Goal: Task Accomplishment & Management: Use online tool/utility

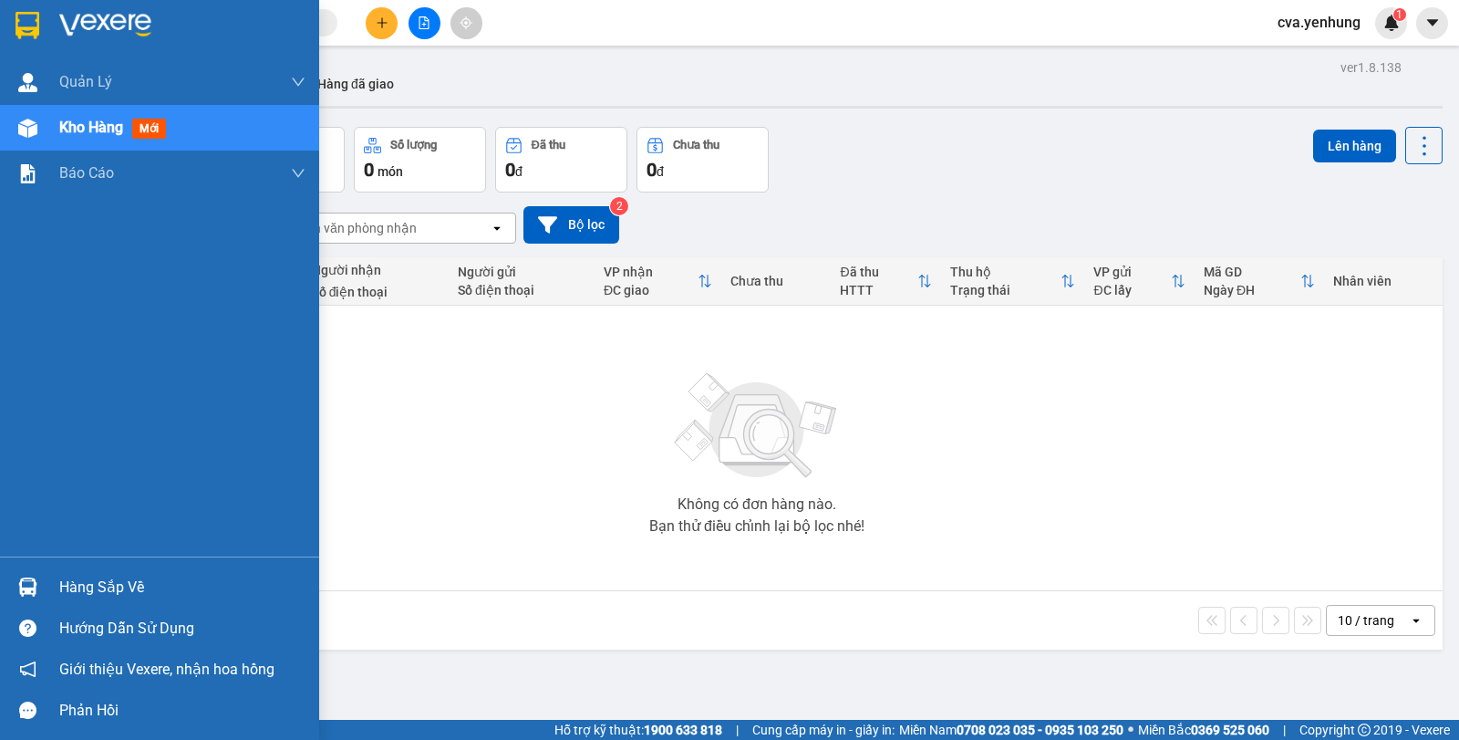
scroll to position [84, 0]
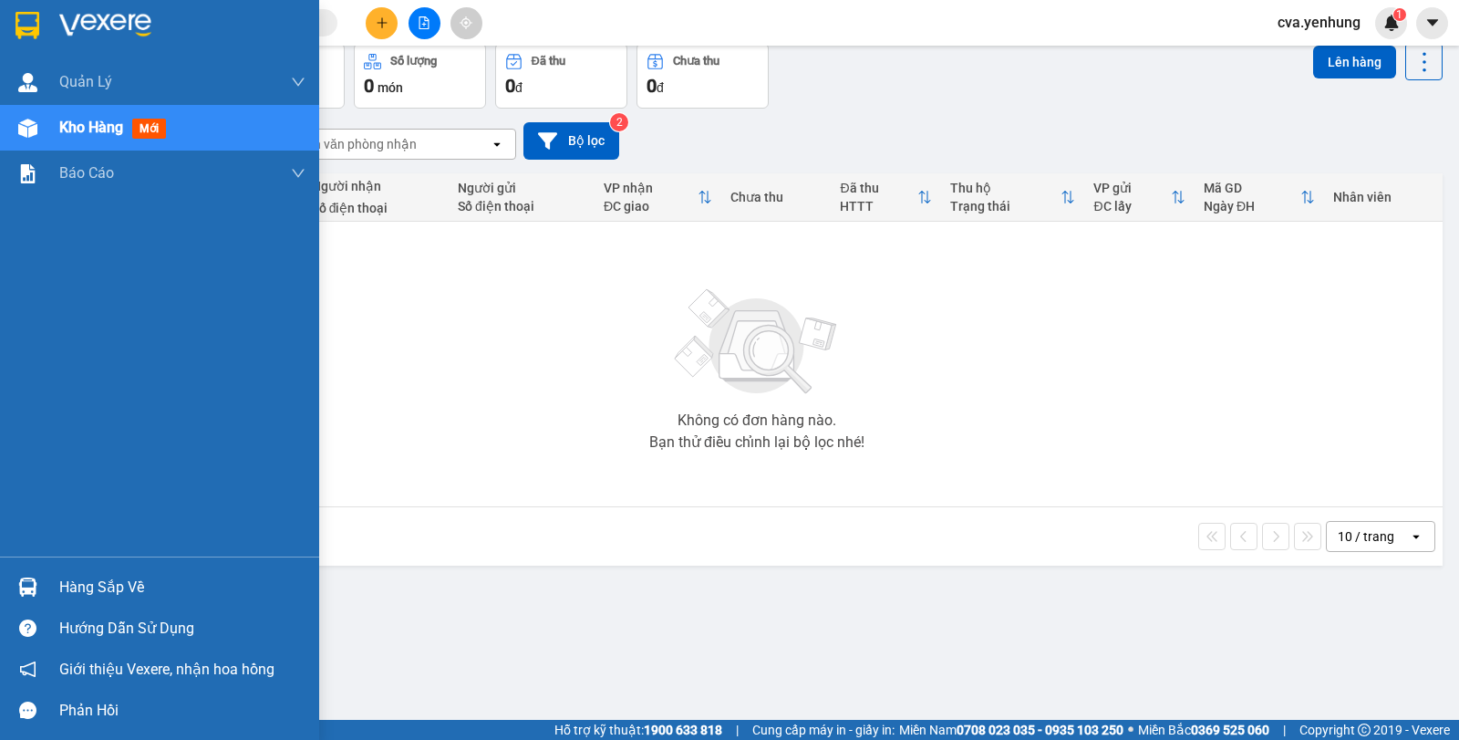
click at [30, 584] on img at bounding box center [27, 586] width 19 height 19
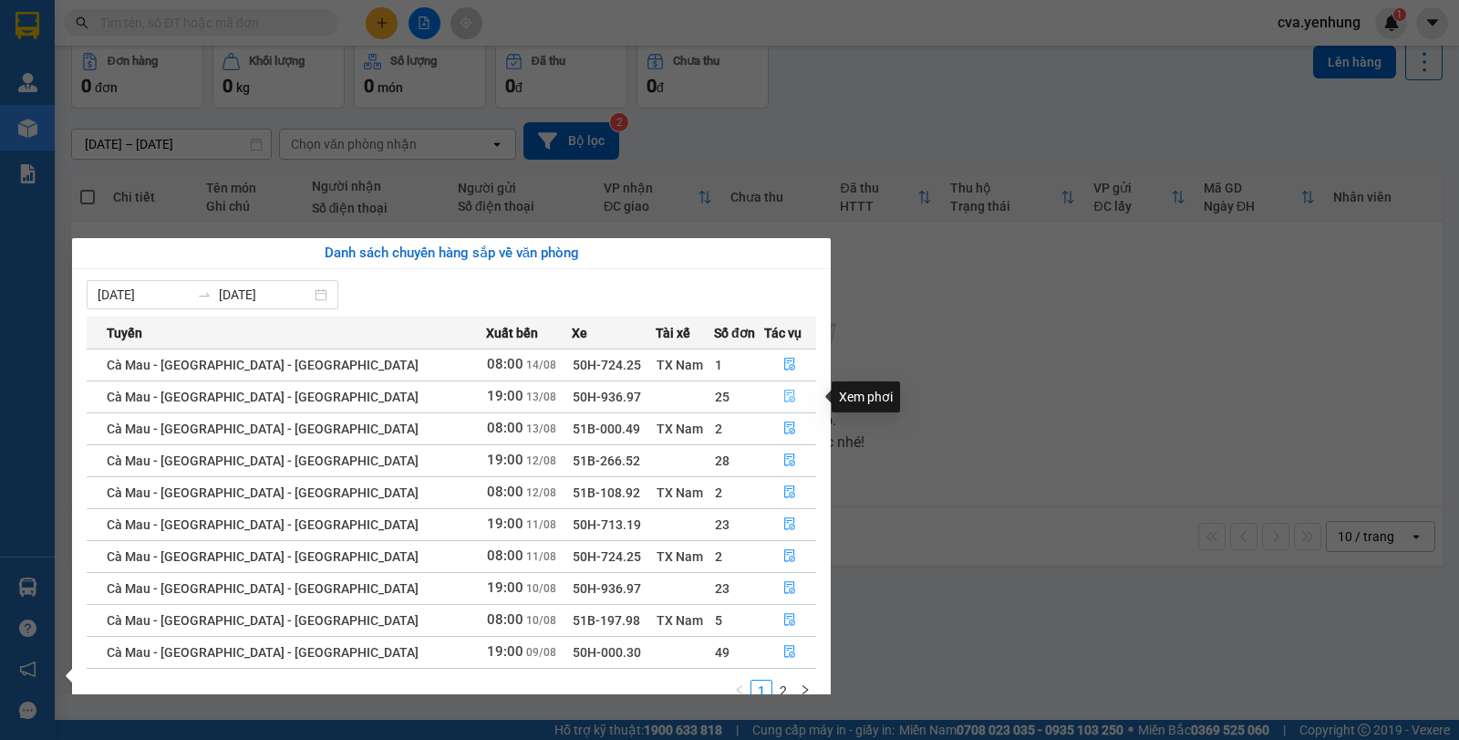
click at [783, 391] on icon "file-done" at bounding box center [789, 395] width 13 height 13
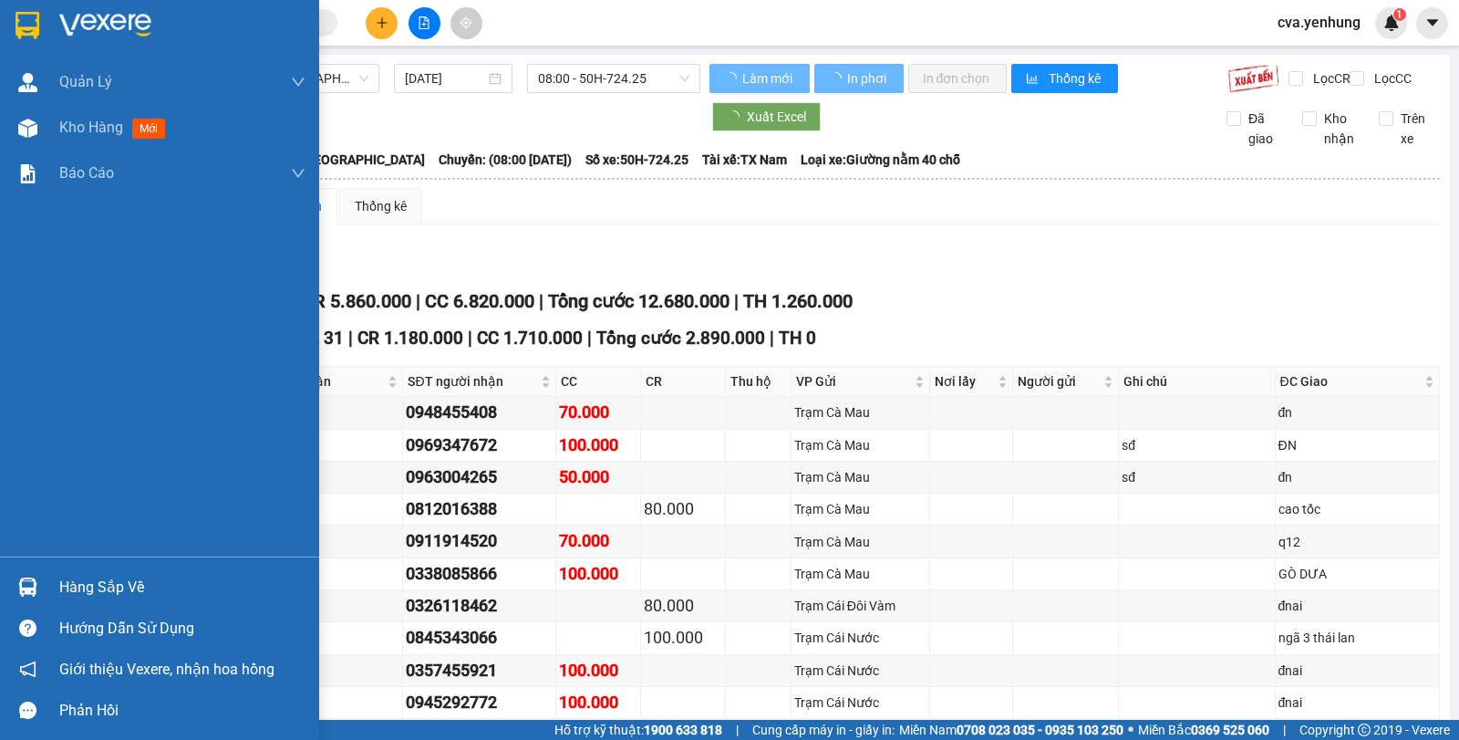
click at [27, 597] on div at bounding box center [28, 587] width 32 height 32
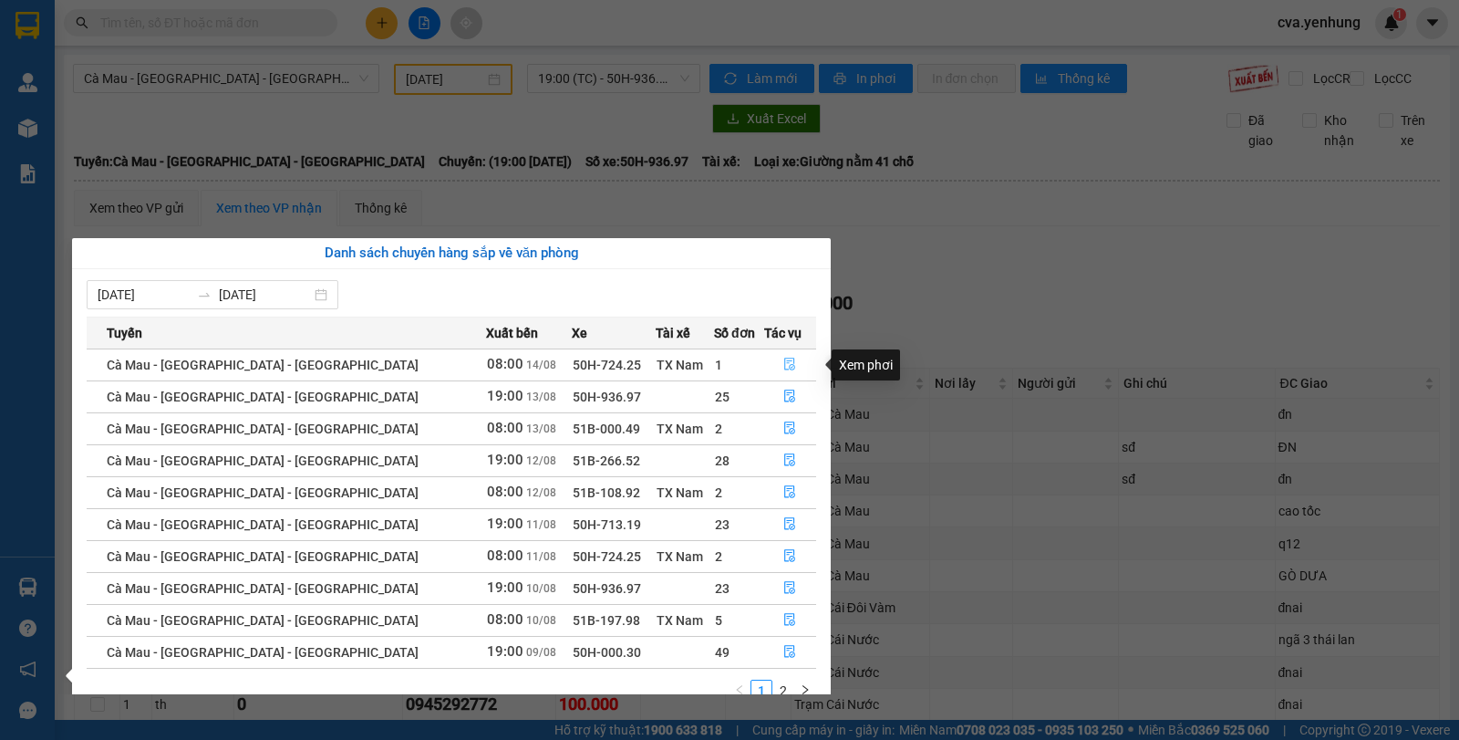
click at [783, 362] on icon "file-done" at bounding box center [789, 364] width 13 height 13
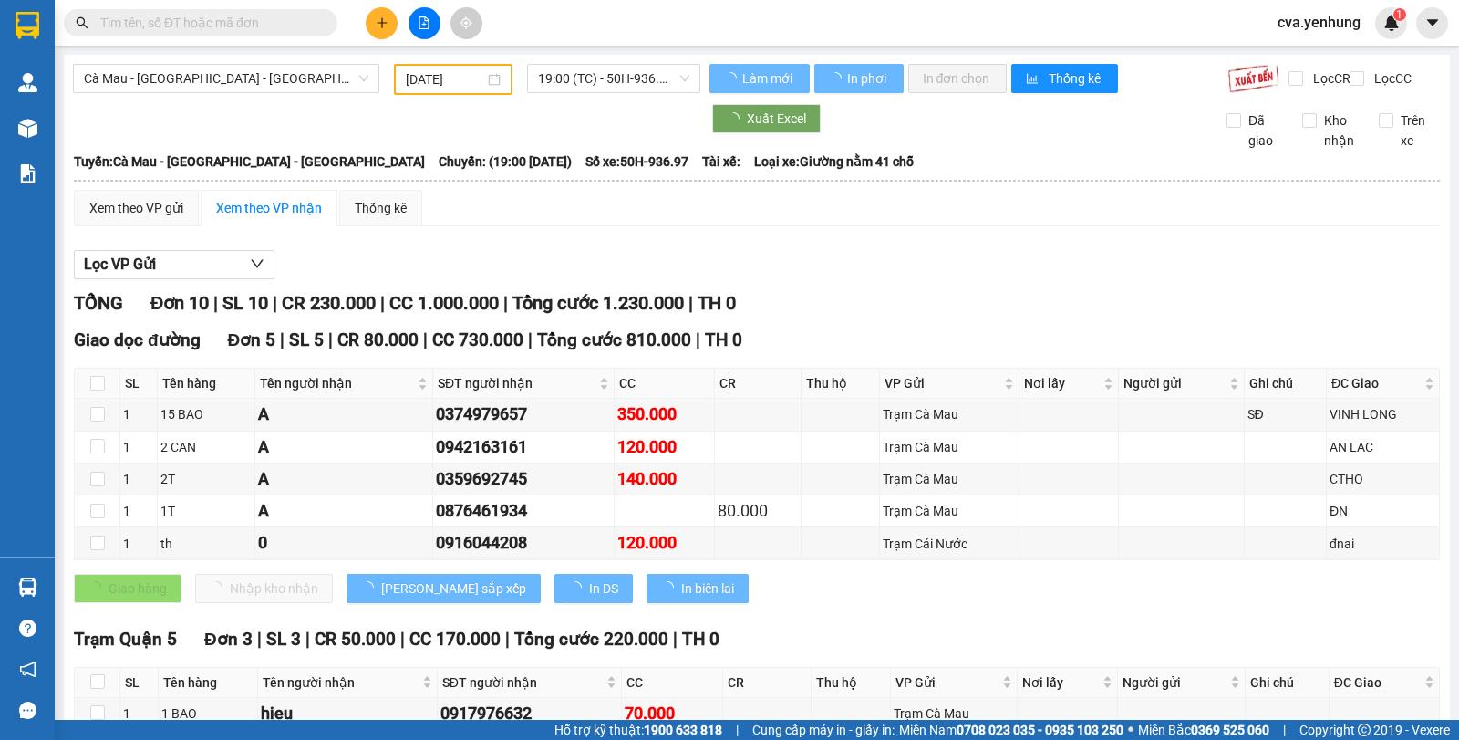
type input "[DATE]"
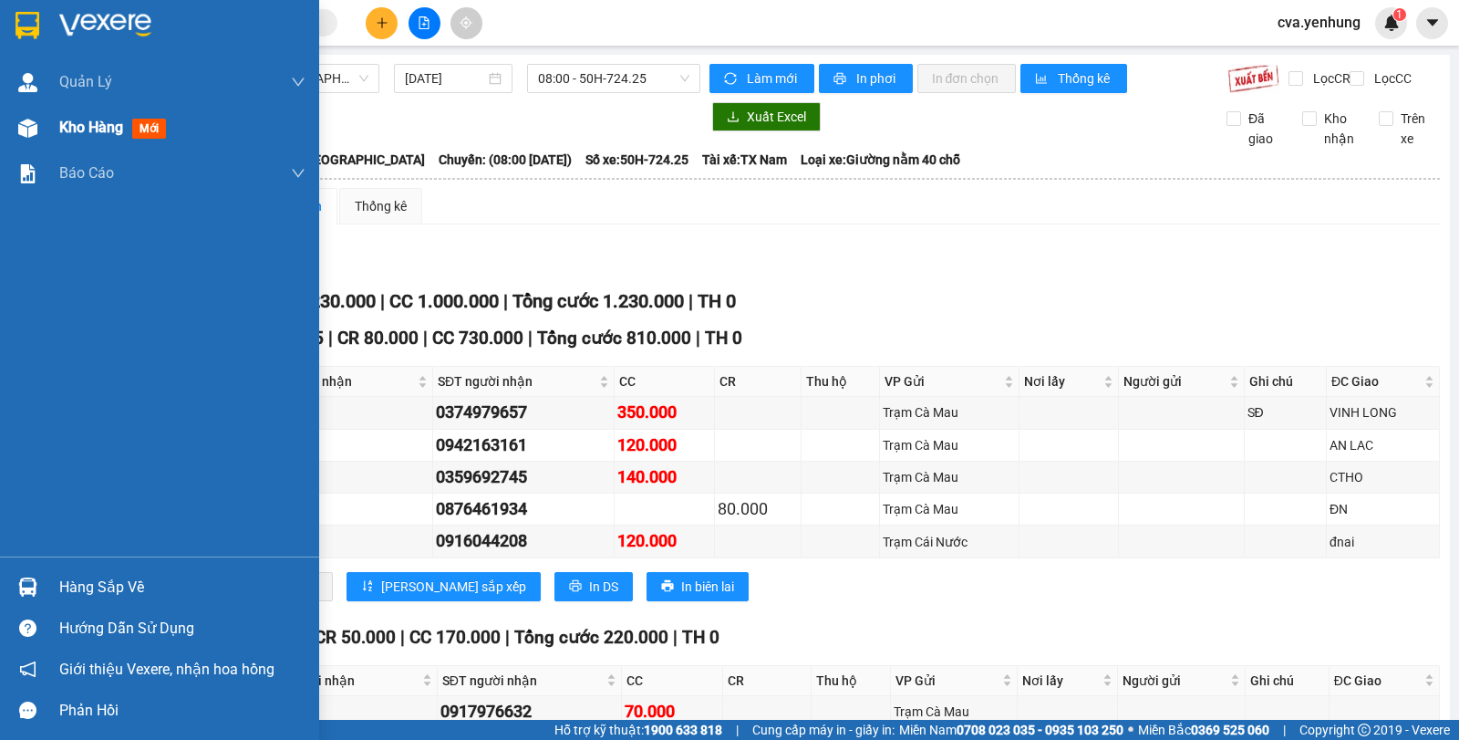
click at [47, 130] on div "Kho hàng mới" at bounding box center [159, 128] width 319 height 46
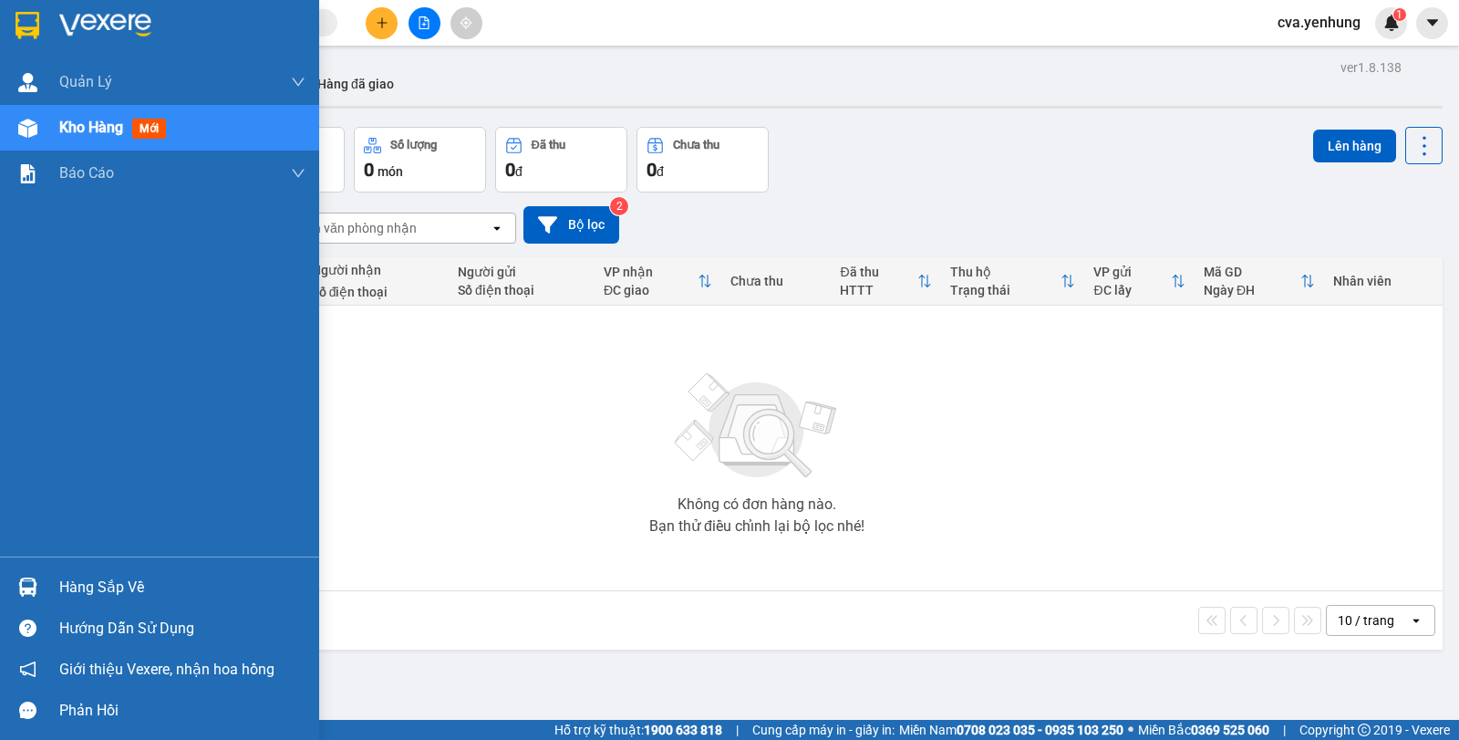
click at [32, 589] on img at bounding box center [27, 586] width 19 height 19
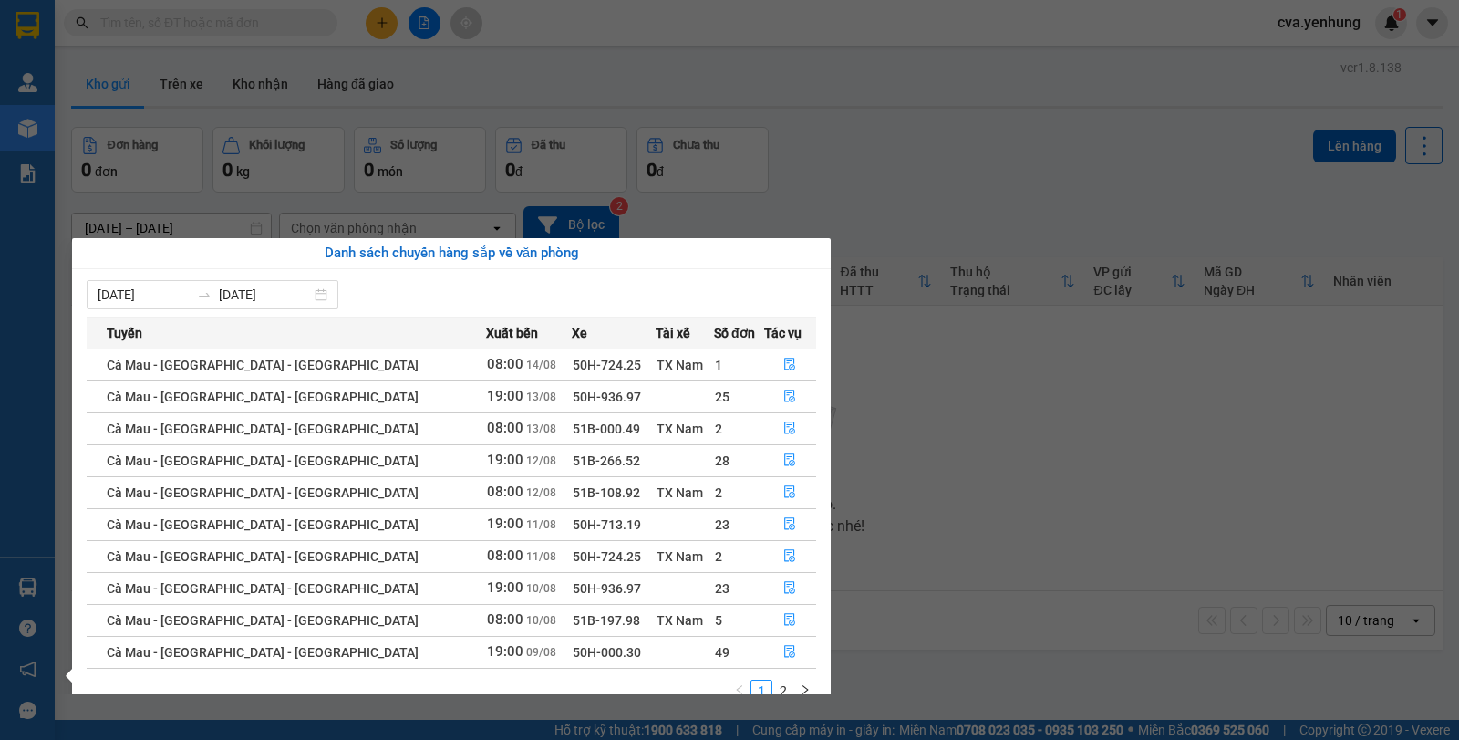
click at [921, 382] on section "Kết quả tìm kiếm ( 0 ) Bộ lọc No Data cva.yenhung 1 Quản Lý Quản lý khách hàng …" at bounding box center [729, 370] width 1459 height 740
